Goal: Communication & Community: Participate in discussion

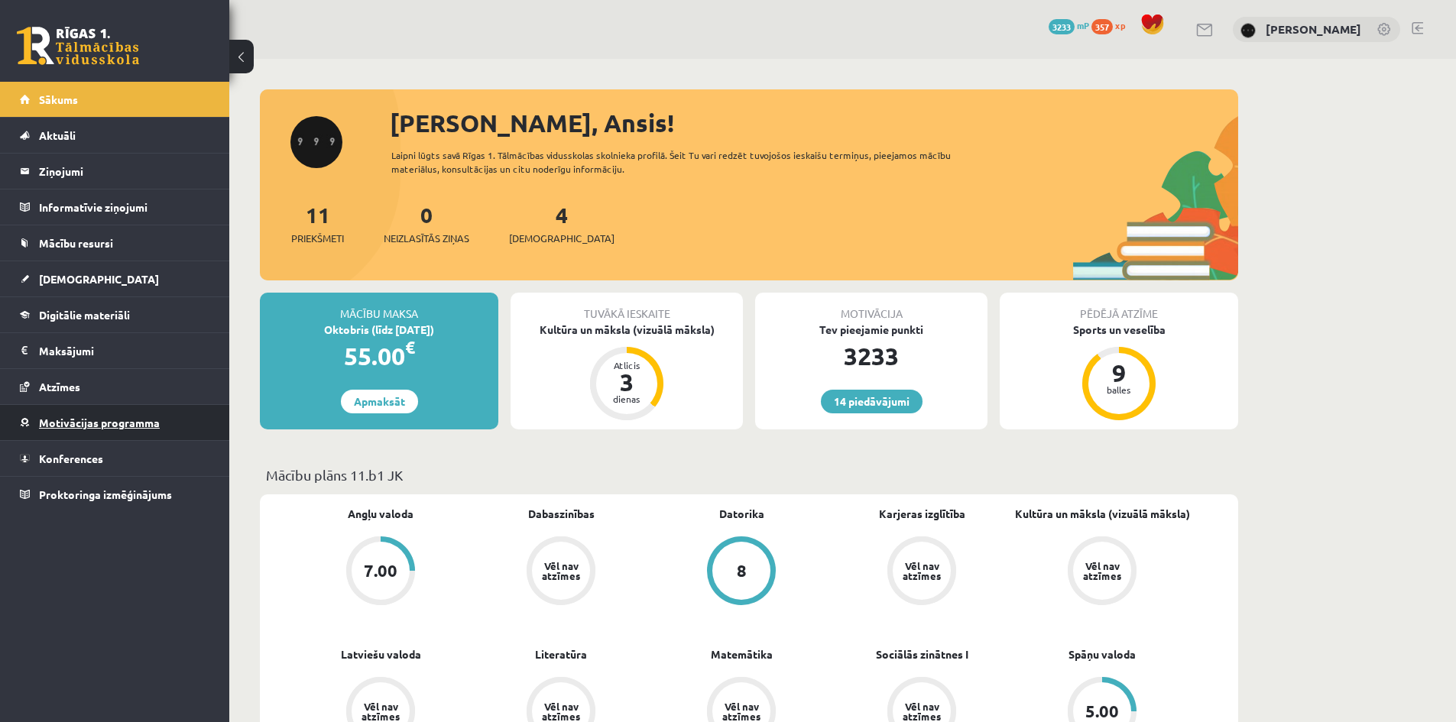
click at [76, 426] on span "Motivācijas programma" at bounding box center [99, 423] width 121 height 14
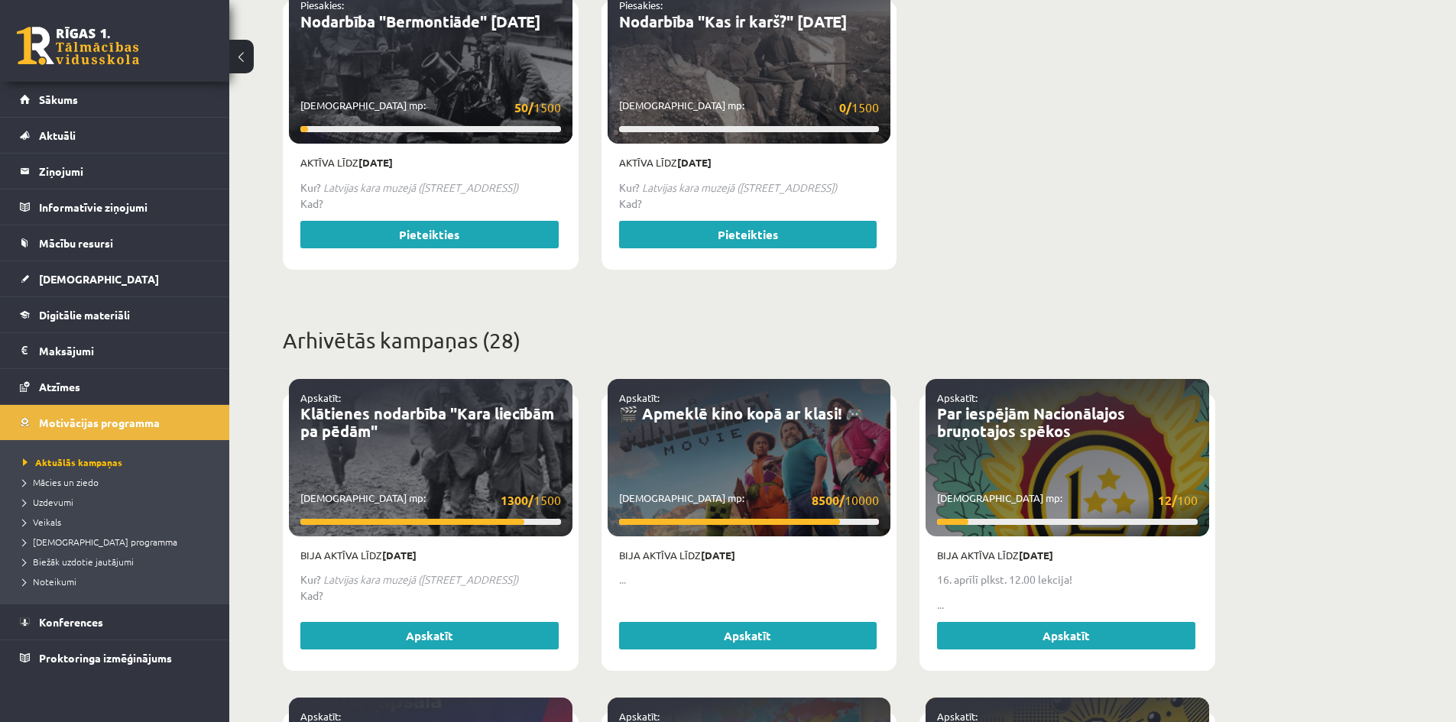
scroll to position [382, 0]
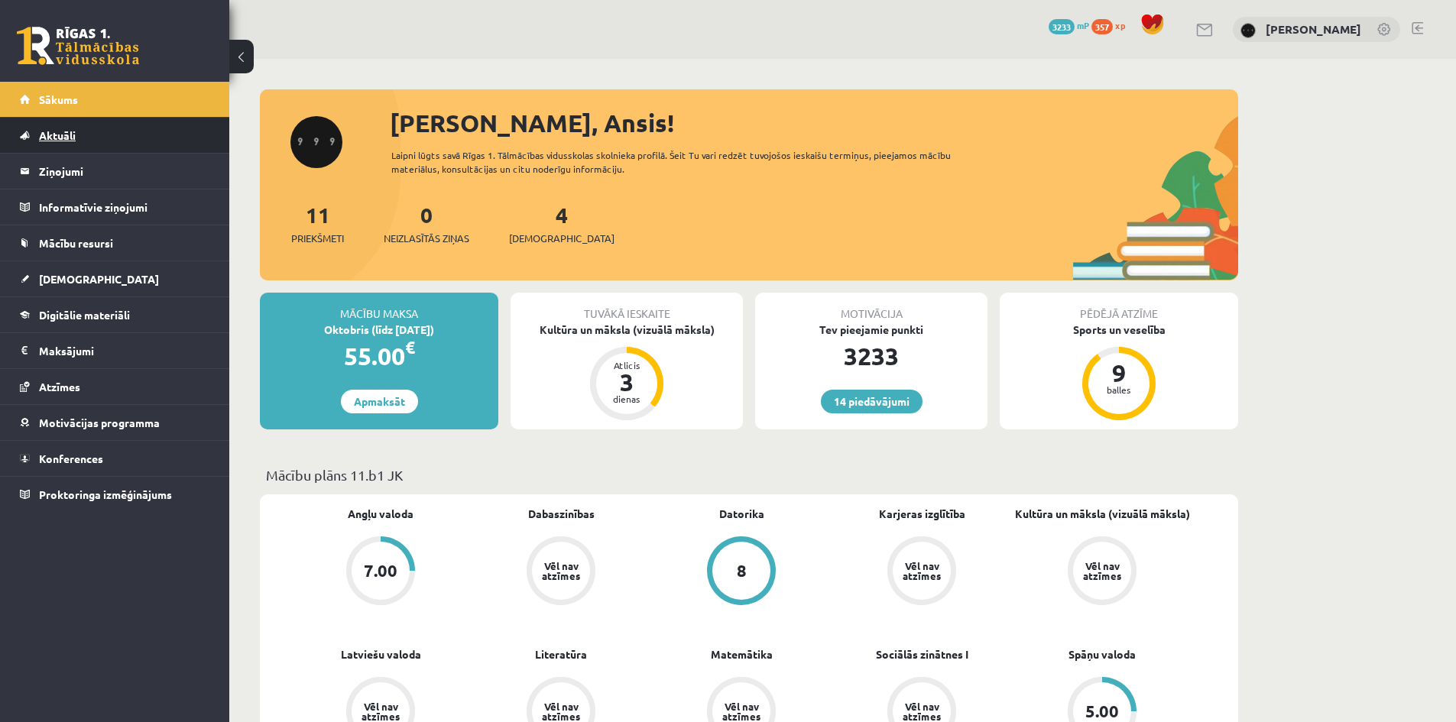
click at [145, 151] on link "Aktuāli" at bounding box center [115, 135] width 190 height 35
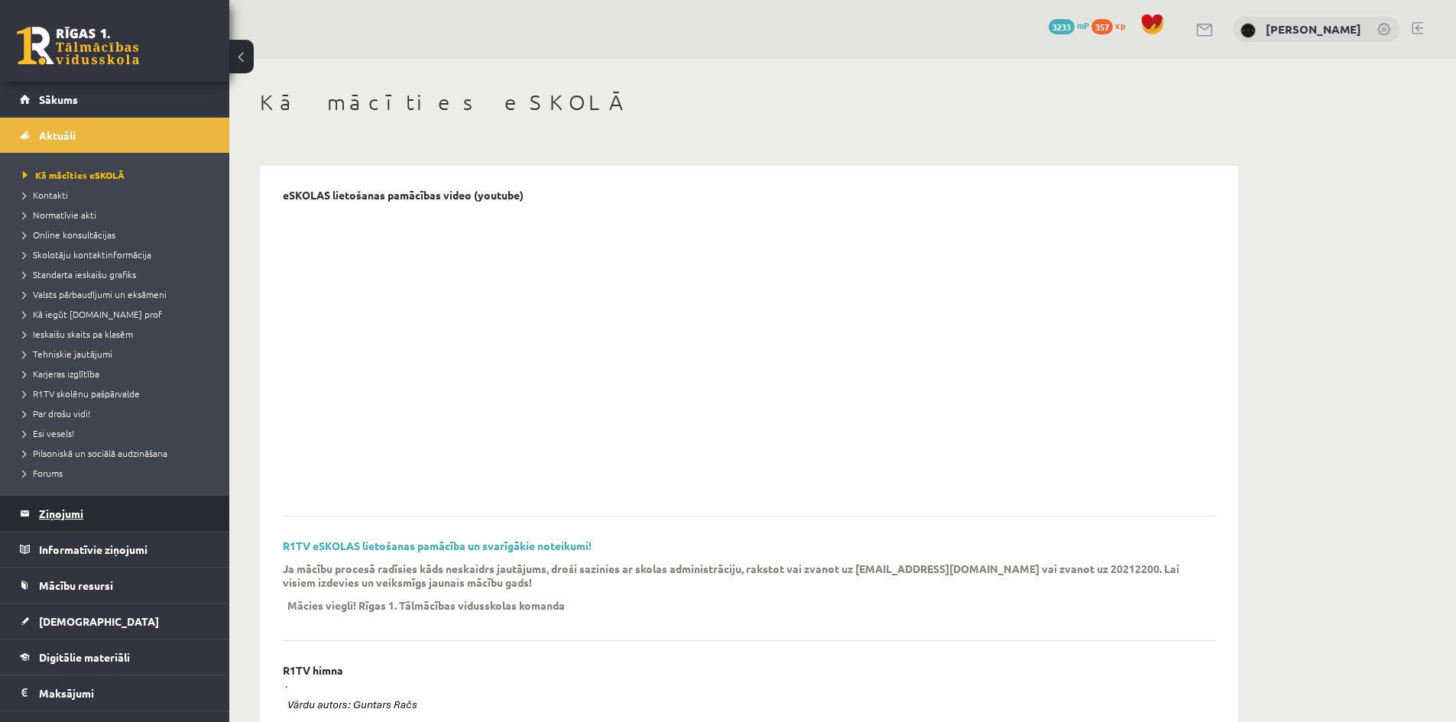
click at [89, 508] on legend "Ziņojumi 0" at bounding box center [124, 513] width 171 height 35
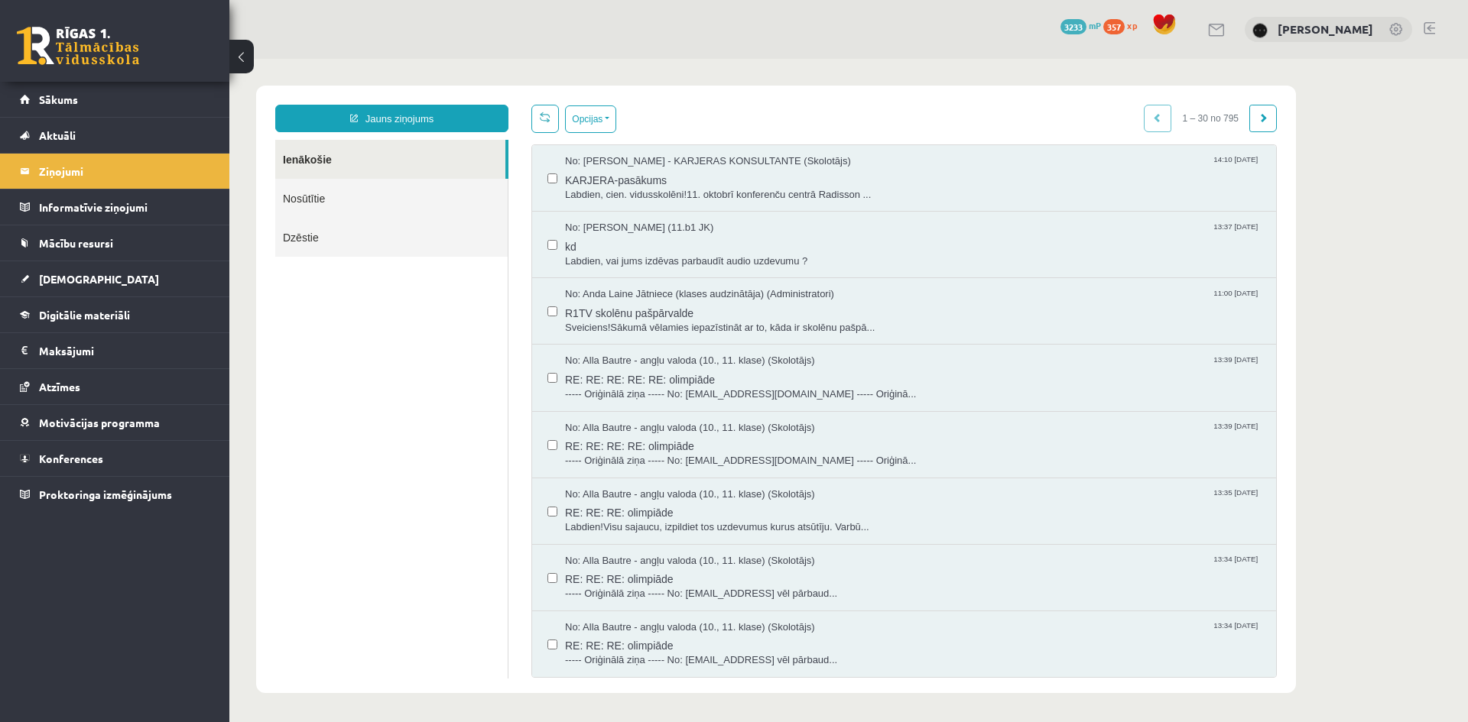
click at [971, 281] on div "No: Anda Laine Jātniece (klases audzinātāja) (Administratori) 11:00 08/10/2025 …" at bounding box center [904, 311] width 744 height 67
click at [959, 305] on span "R1TV skolēnu pašpārvalde" at bounding box center [913, 311] width 696 height 19
click at [772, 388] on span "----- Oriģinālā ziņa ----- No: alla.bautre@gmail.com ----- Oriģinā..." at bounding box center [913, 395] width 696 height 15
